Goal: Check status: Check status

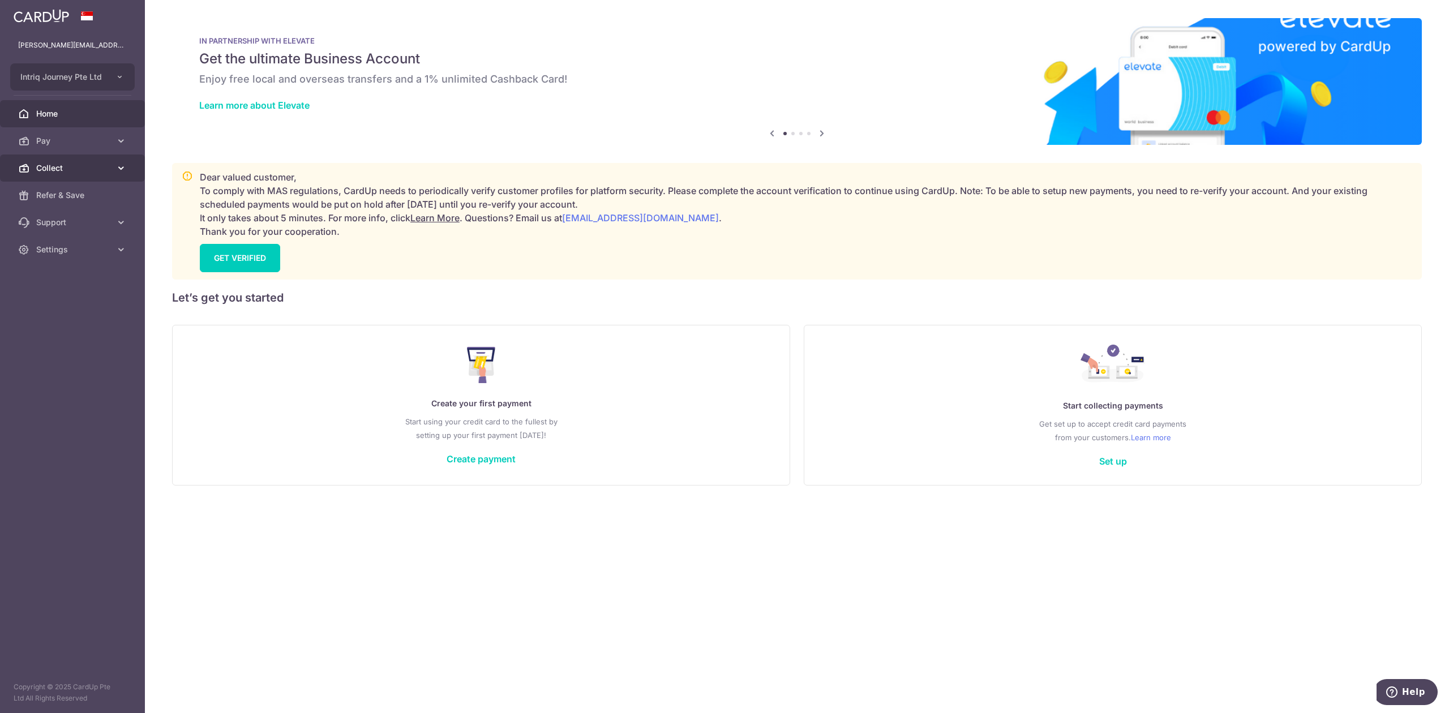
click at [54, 169] on span "Collect" at bounding box center [73, 167] width 75 height 11
click at [66, 200] on span "Dashboard" at bounding box center [73, 195] width 75 height 11
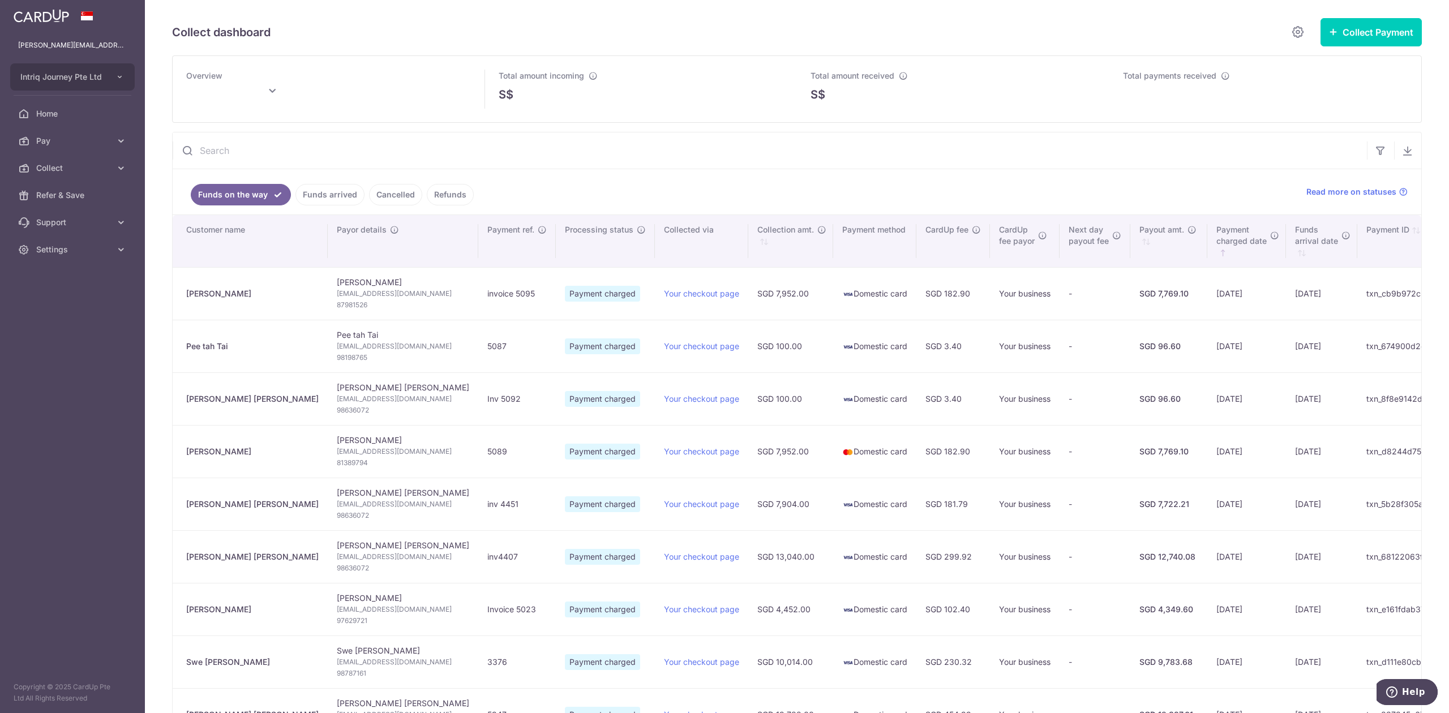
type input "[DATE]"
click at [829, 182] on ul "Funds on the way Funds arrived Cancelled Refunds" at bounding box center [733, 191] width 1120 height 45
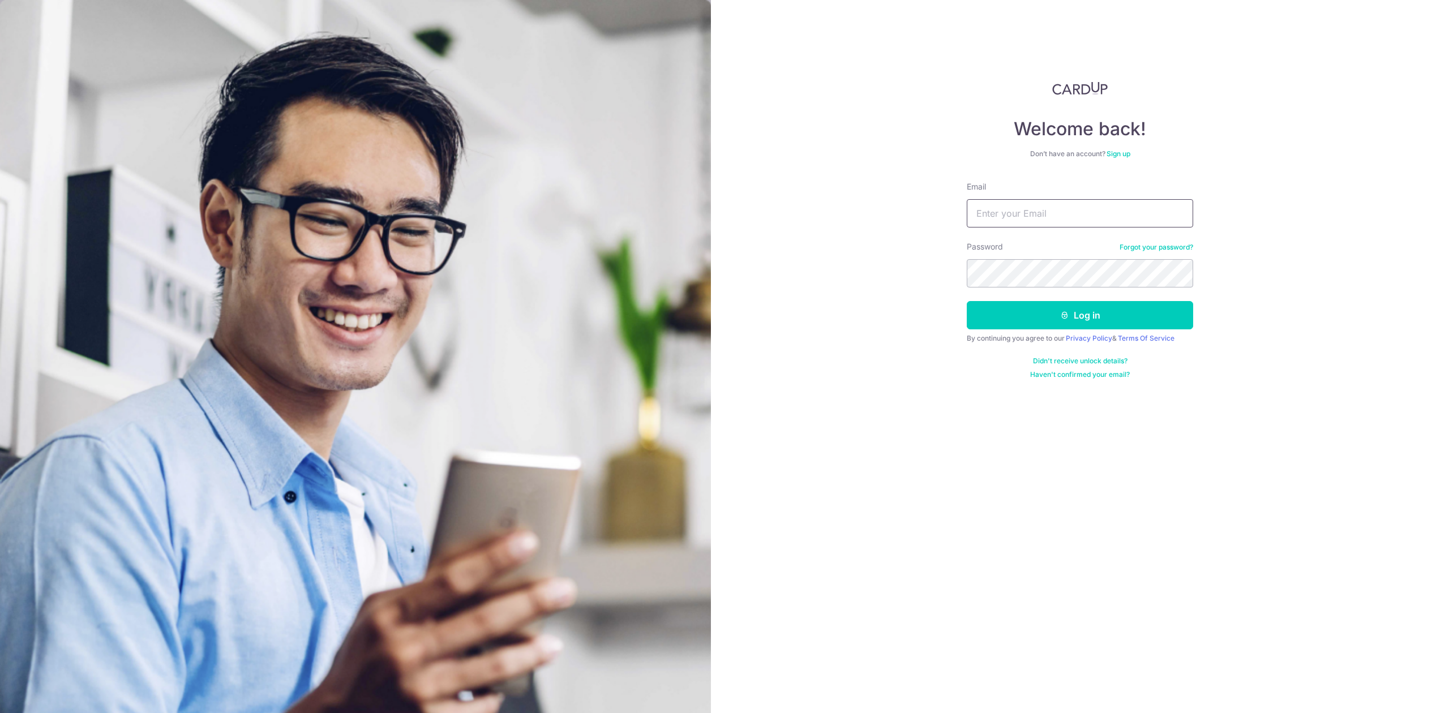
type input "[PERSON_NAME][EMAIL_ADDRESS][DOMAIN_NAME]"
click at [990, 314] on button "Log in" at bounding box center [1080, 315] width 226 height 28
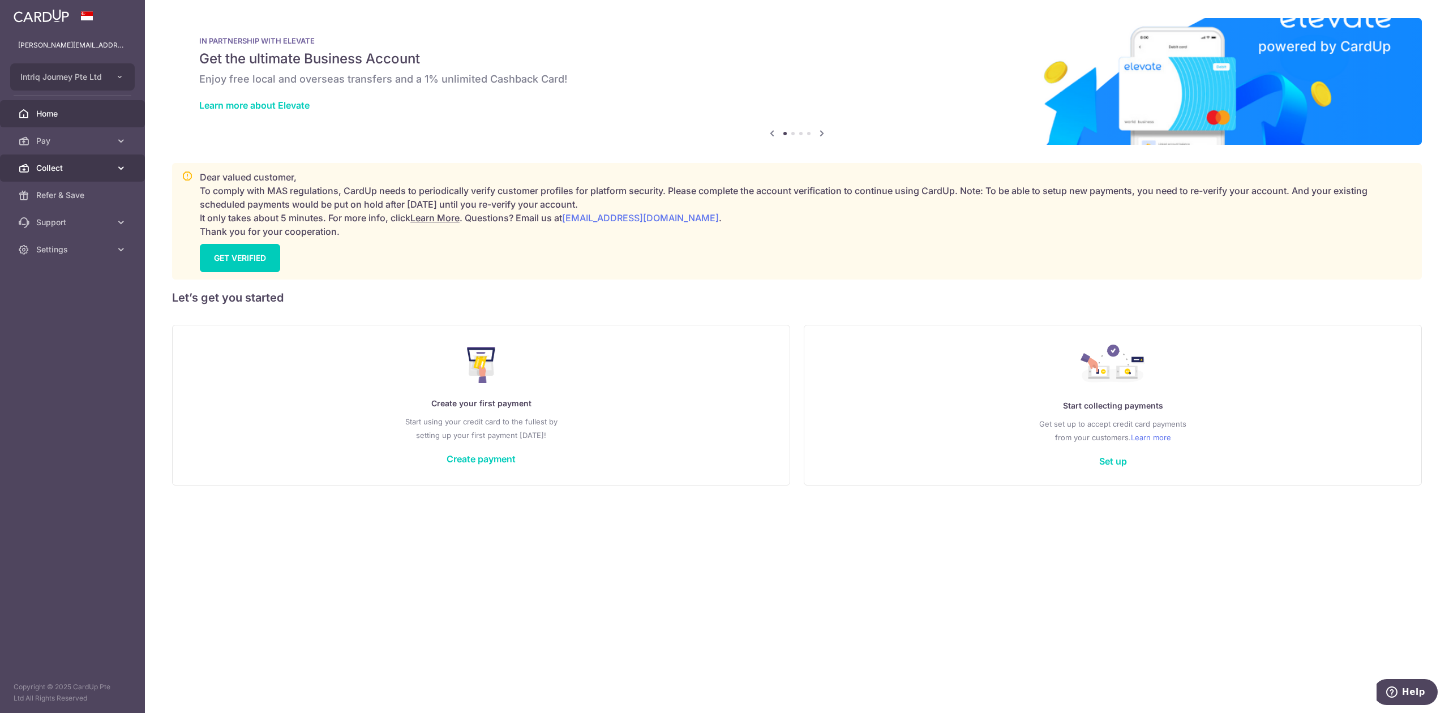
click at [76, 168] on span "Collect" at bounding box center [73, 167] width 75 height 11
click at [80, 201] on link "Dashboard" at bounding box center [72, 195] width 145 height 27
